Goal: Information Seeking & Learning: Learn about a topic

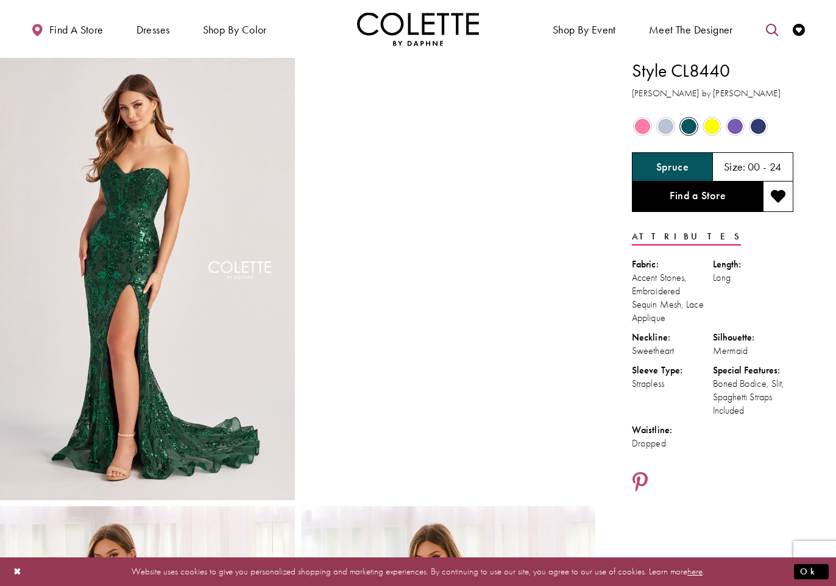
click at [771, 25] on icon "Toggle search" at bounding box center [772, 30] width 12 height 12
click at [685, 27] on input "Search" at bounding box center [709, 30] width 147 height 18
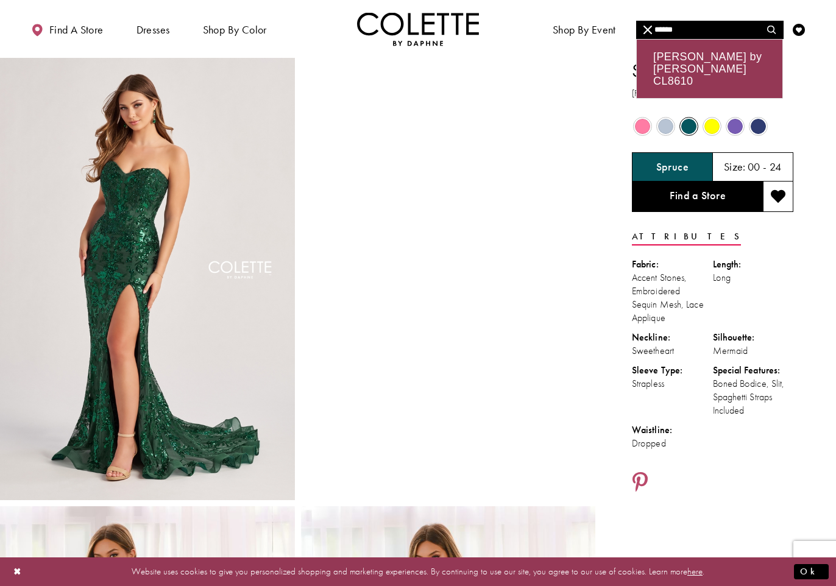
type input "******"
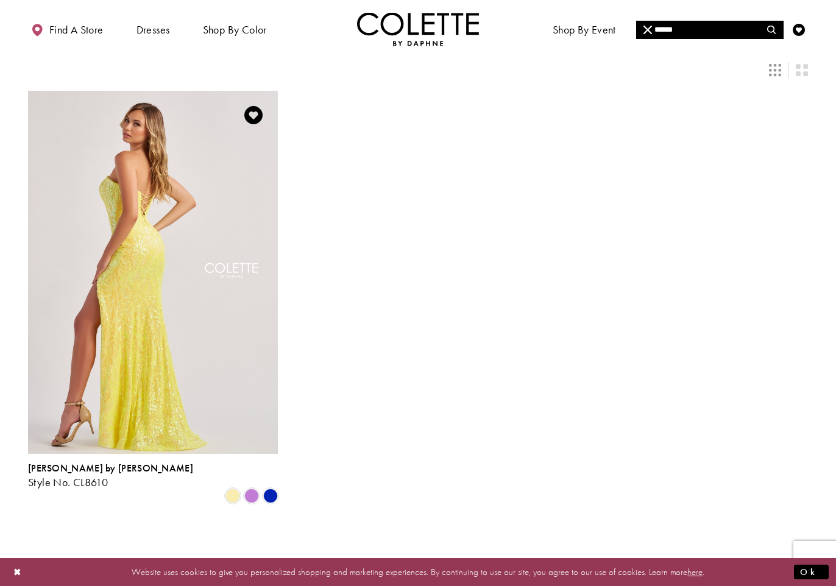
scroll to position [49, 0]
click at [197, 349] on img "Visit Colette by Daphne Style No. CL8610 Page" at bounding box center [153, 272] width 250 height 363
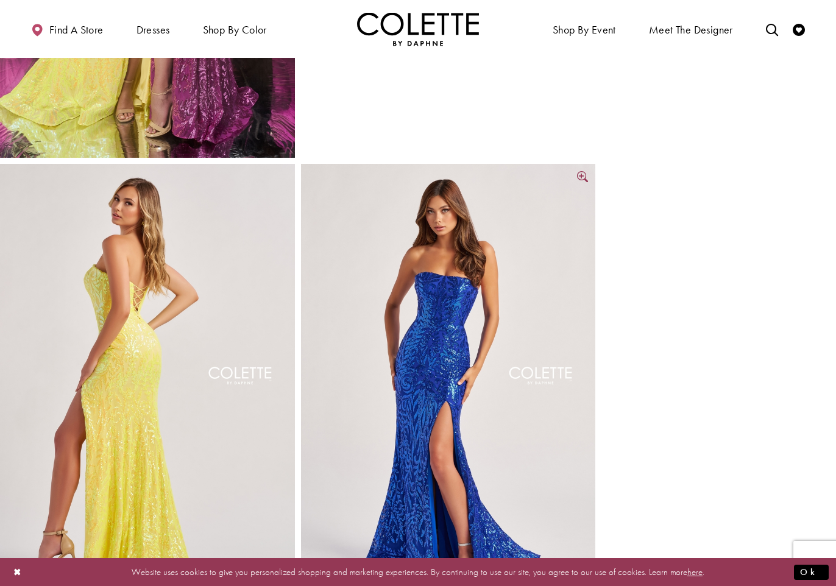
scroll to position [791, 0]
